Goal: Check status: Check status

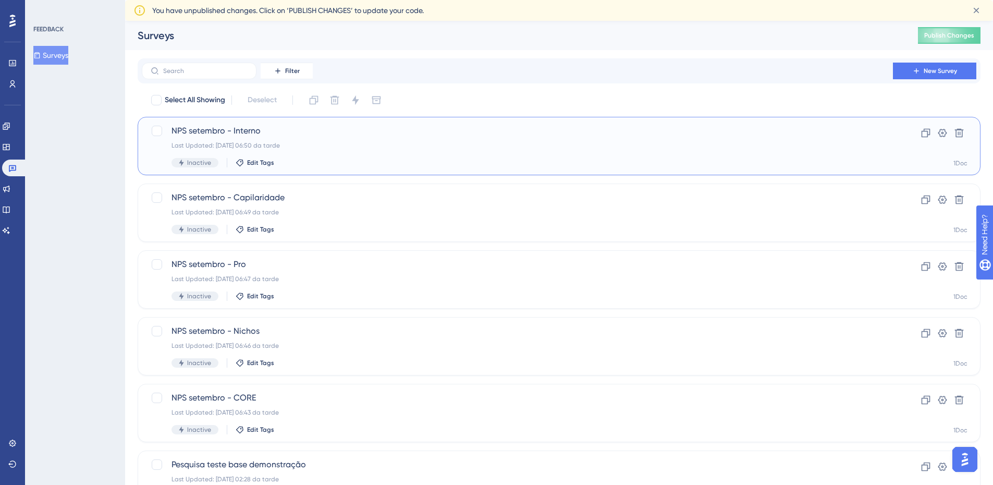
click at [334, 142] on div "Last Updated: [DATE] 06:50 da tarde" at bounding box center [518, 145] width 692 height 8
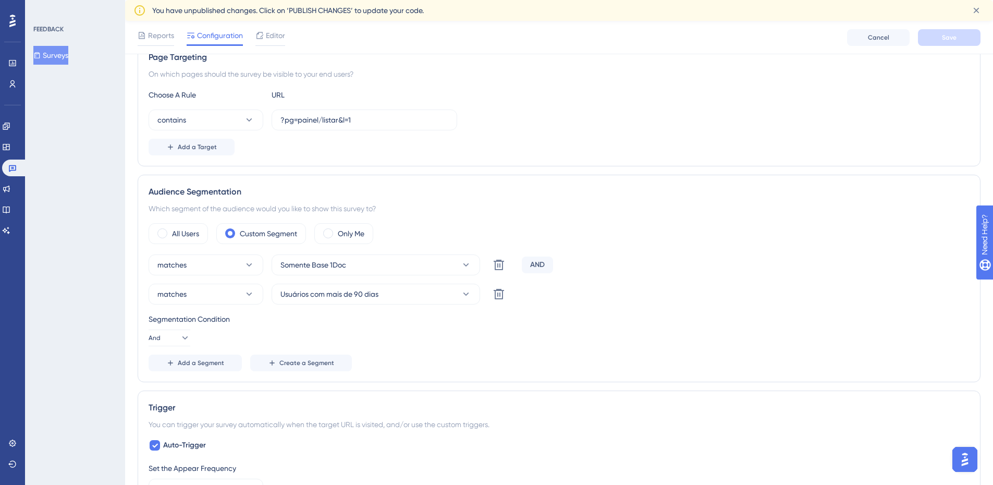
scroll to position [209, 0]
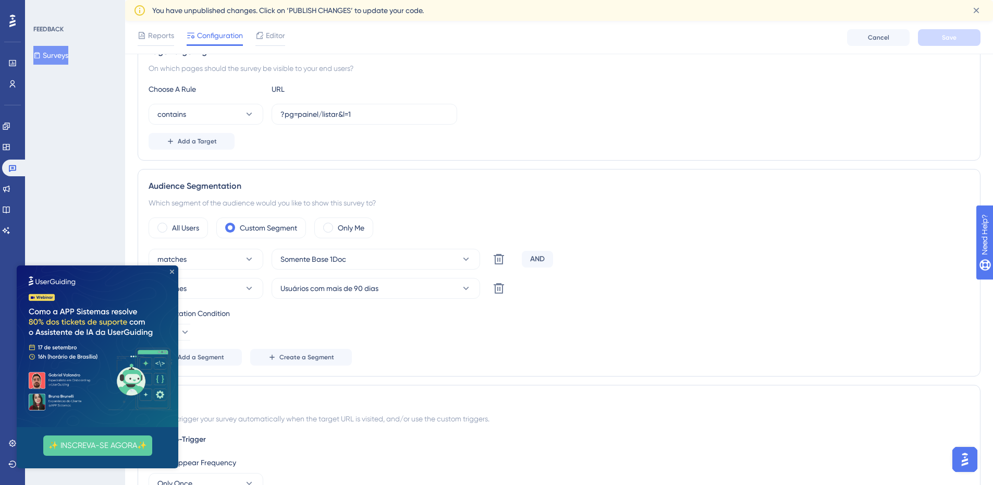
click at [173, 271] on icon "Close Preview" at bounding box center [172, 272] width 4 height 4
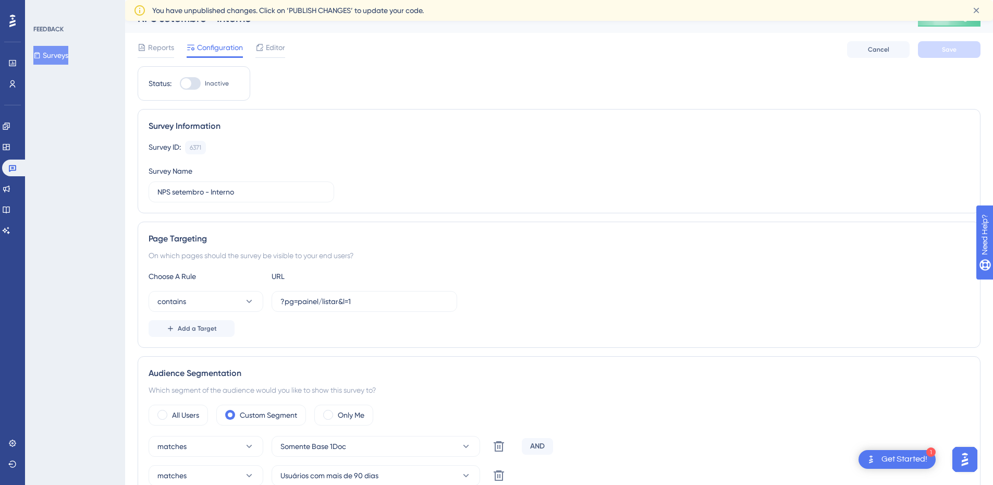
scroll to position [0, 0]
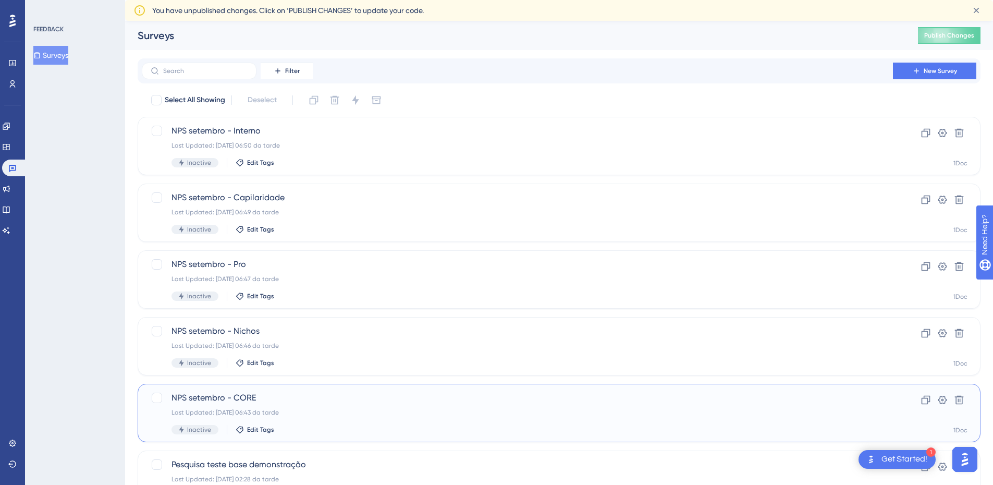
click at [345, 408] on div "Last Updated: [DATE] 06:43 da tarde" at bounding box center [518, 412] width 692 height 8
